Goal: Navigation & Orientation: Find specific page/section

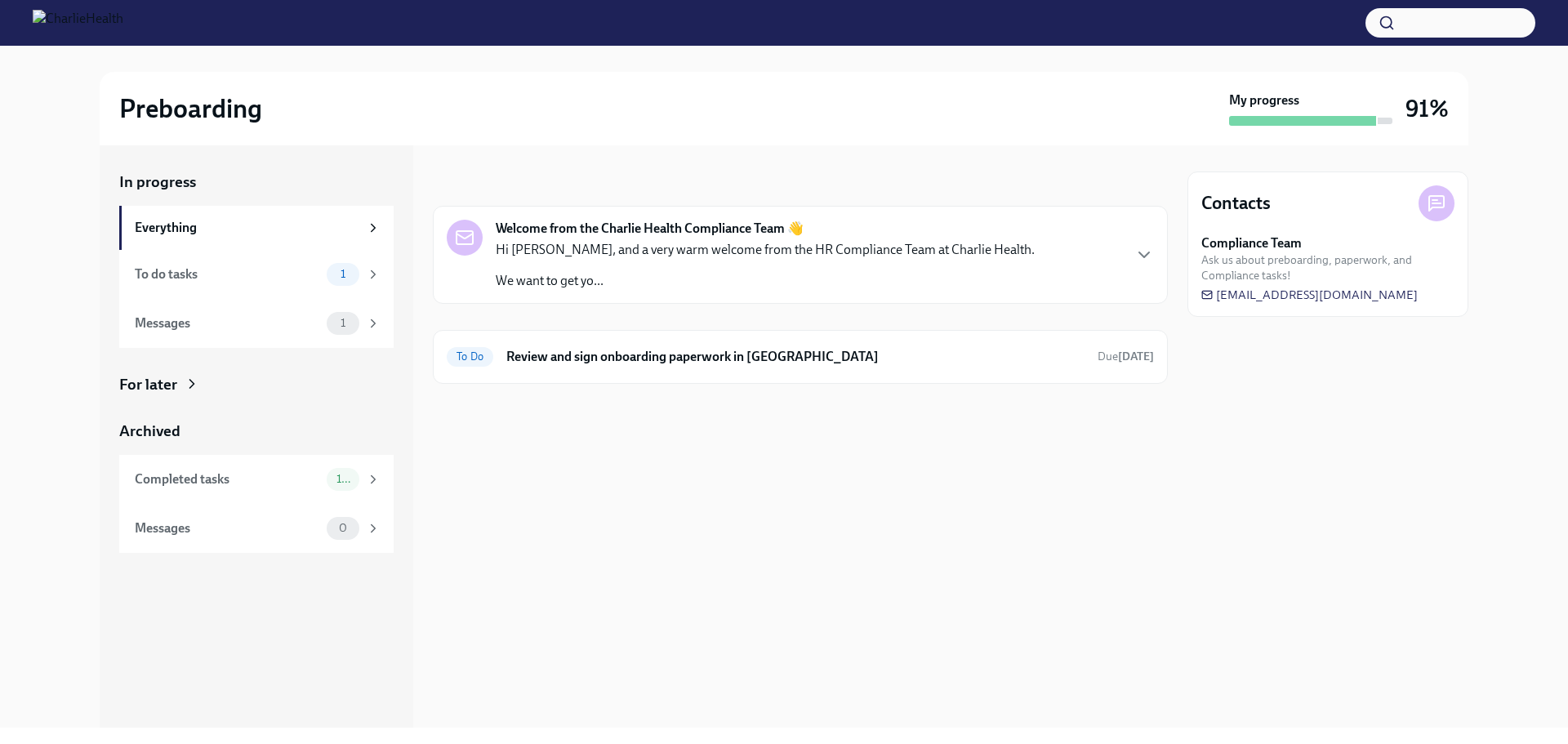
click at [345, 380] on div "For later" at bounding box center [257, 385] width 274 height 21
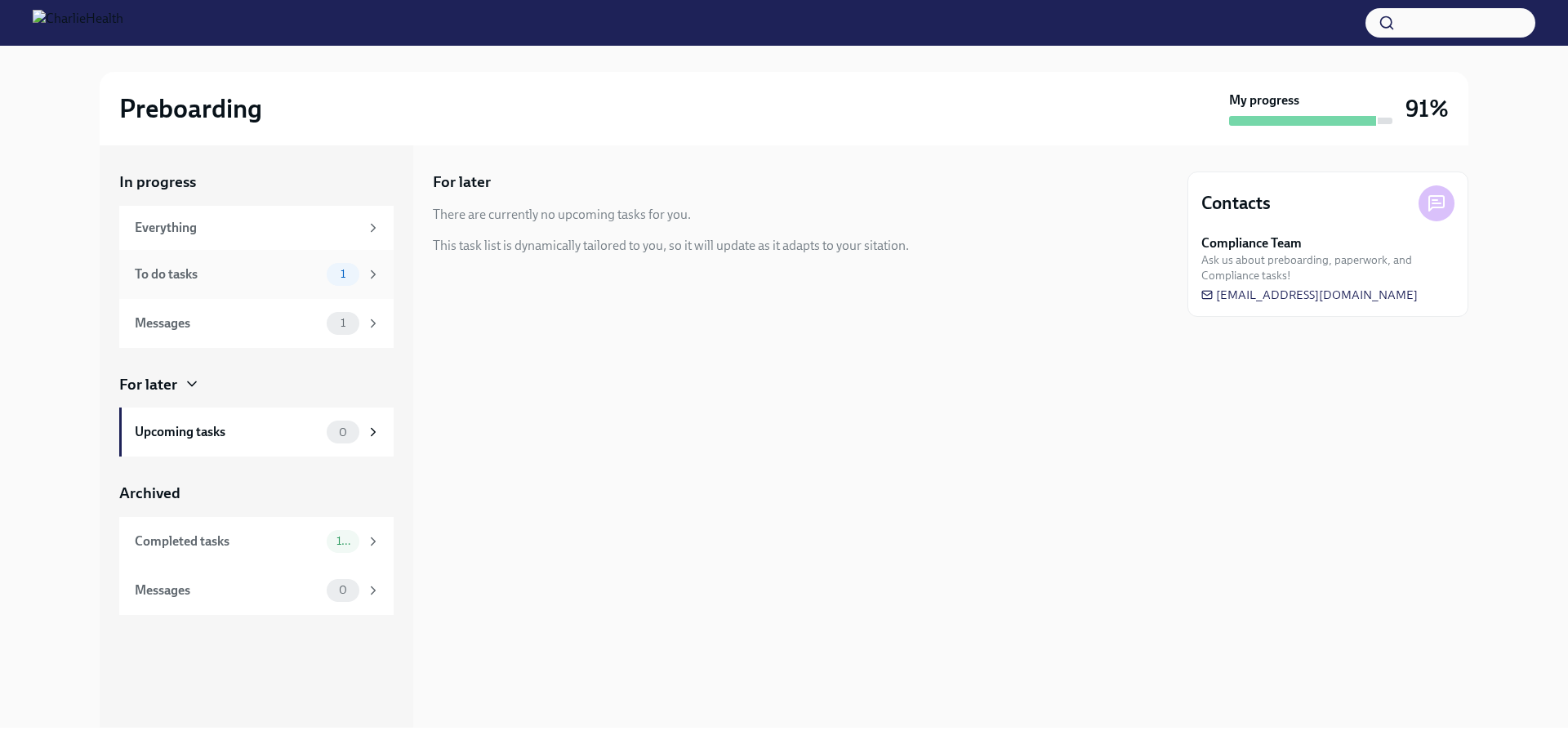
click at [373, 279] on icon at bounding box center [373, 274] width 15 height 15
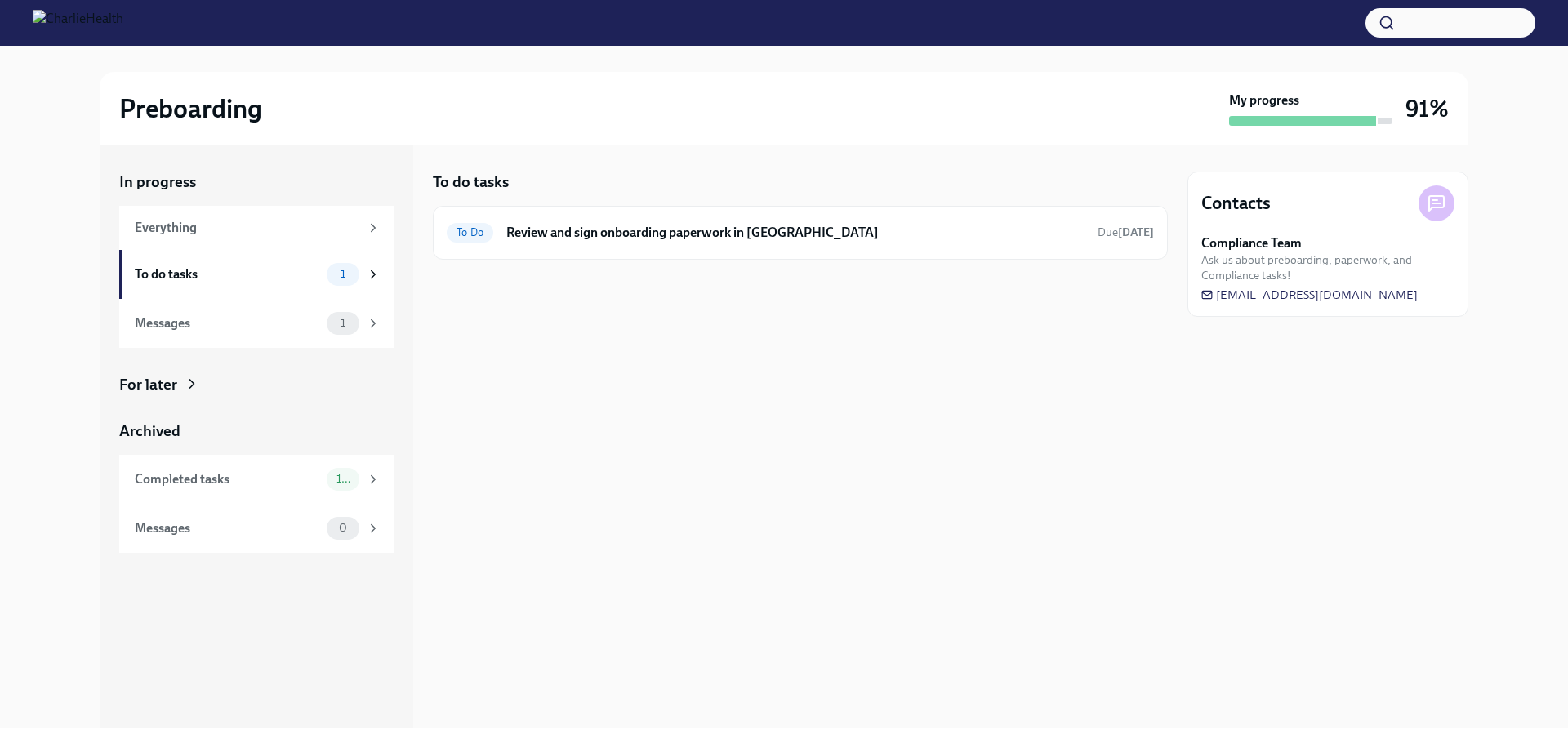
click at [255, 393] on div "For later" at bounding box center [257, 385] width 274 height 21
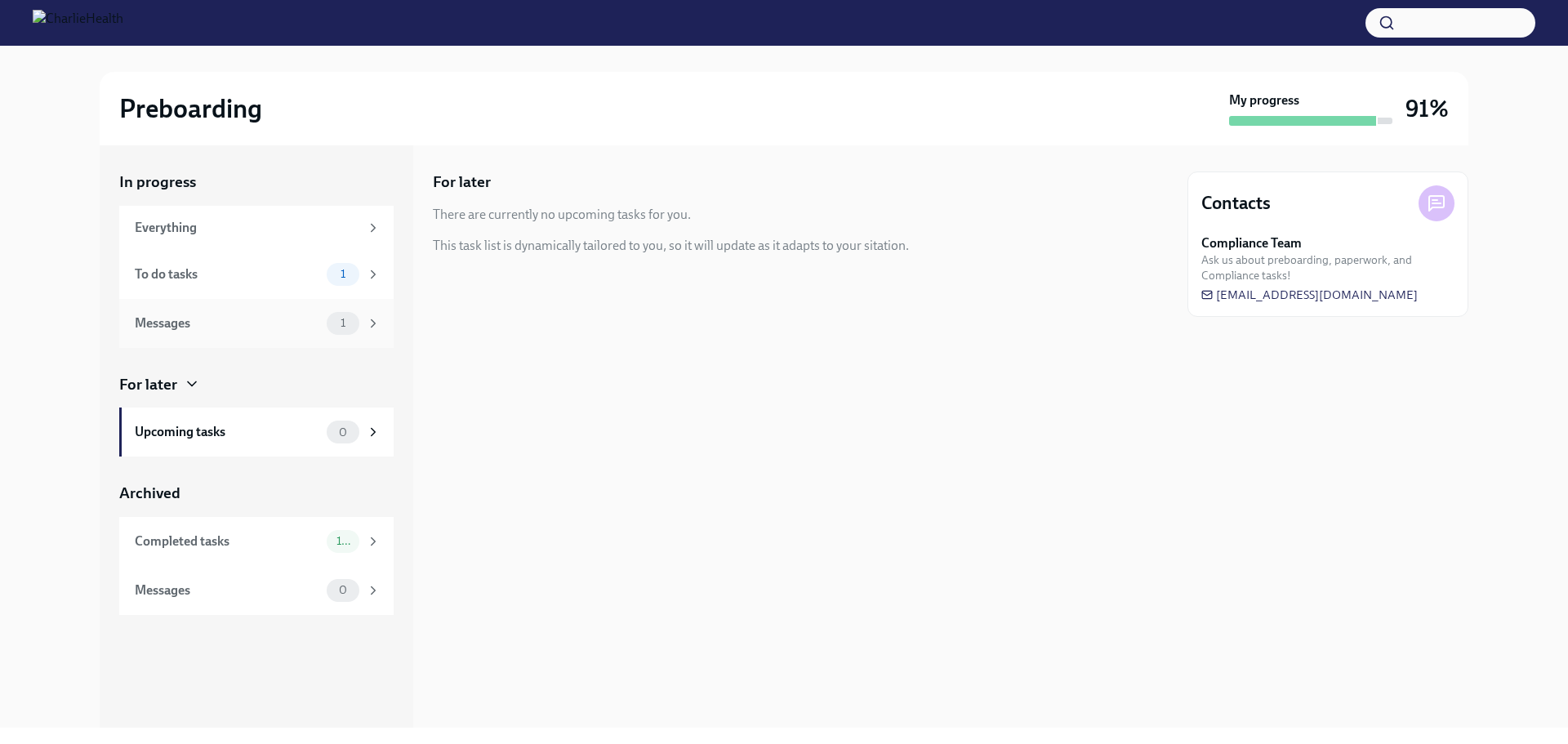
click at [283, 320] on div "Messages" at bounding box center [227, 323] width 185 height 18
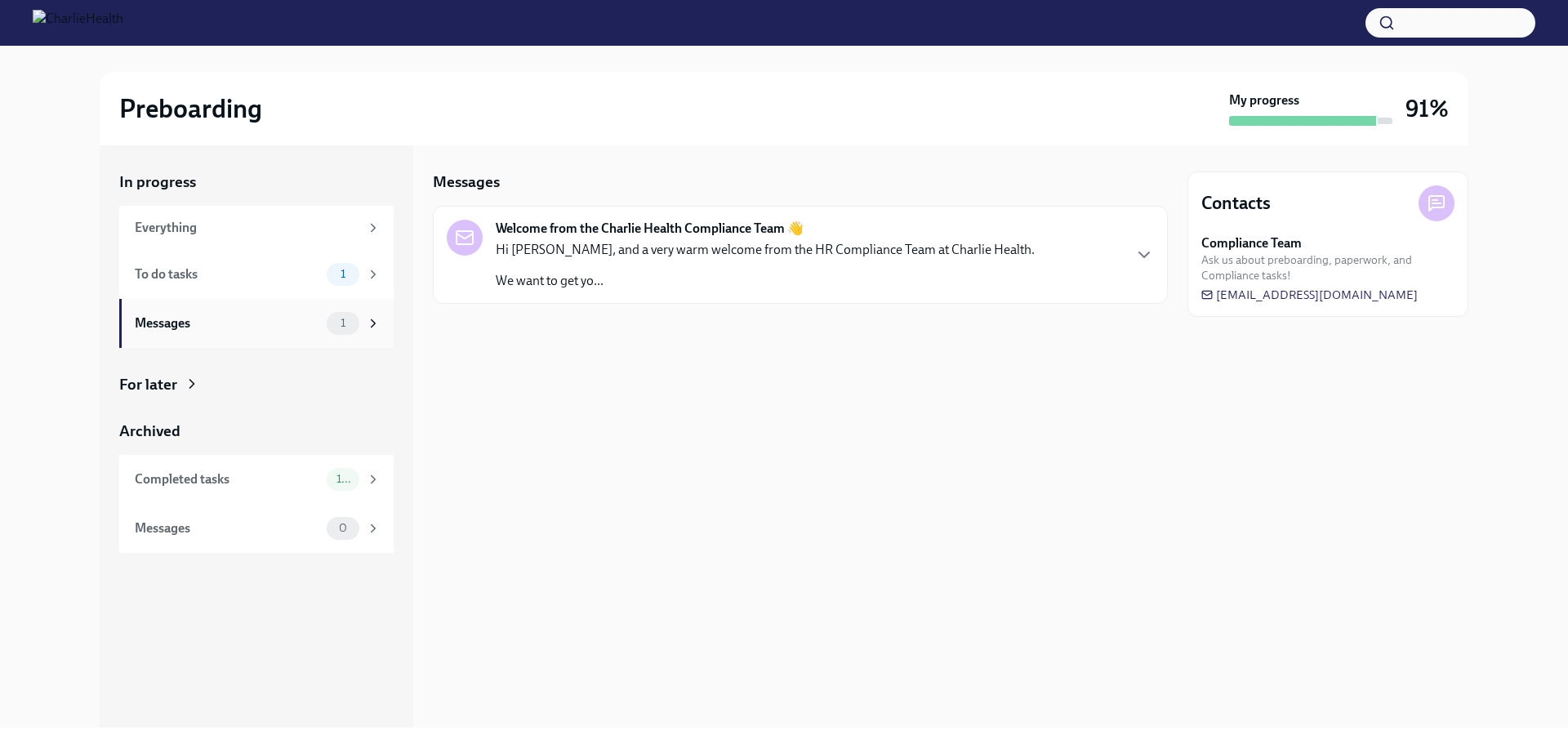
click at [283, 320] on div "Messages" at bounding box center [227, 323] width 185 height 18
click at [371, 330] on icon at bounding box center [373, 323] width 15 height 15
click at [370, 325] on icon at bounding box center [373, 323] width 15 height 15
click at [359, 286] on div "1" at bounding box center [354, 274] width 54 height 23
